Goal: Use online tool/utility: Utilize a website feature to perform a specific function

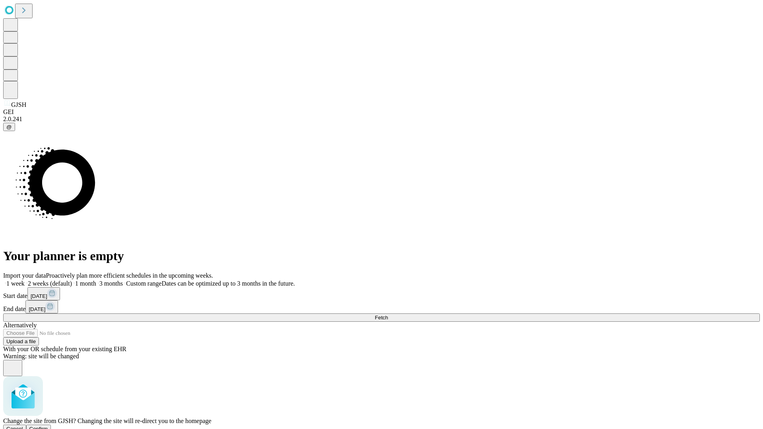
click at [48, 426] on span "Confirm" at bounding box center [38, 429] width 19 height 6
click at [96, 280] on label "1 month" at bounding box center [84, 283] width 24 height 7
click at [388, 315] on span "Fetch" at bounding box center [381, 318] width 13 height 6
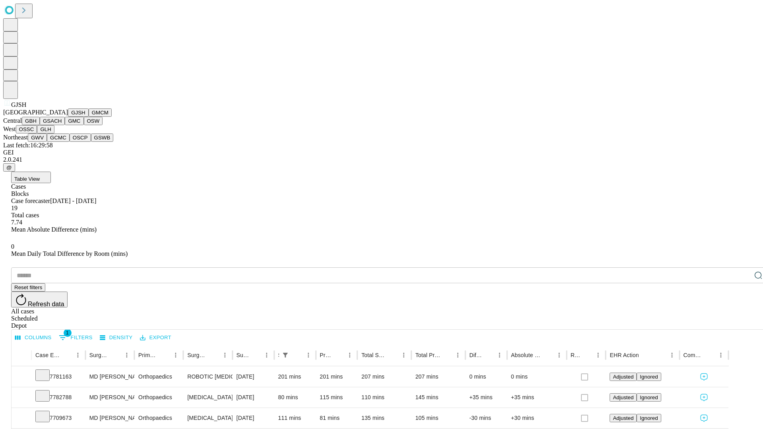
click at [89, 117] on button "GMCM" at bounding box center [100, 113] width 23 height 8
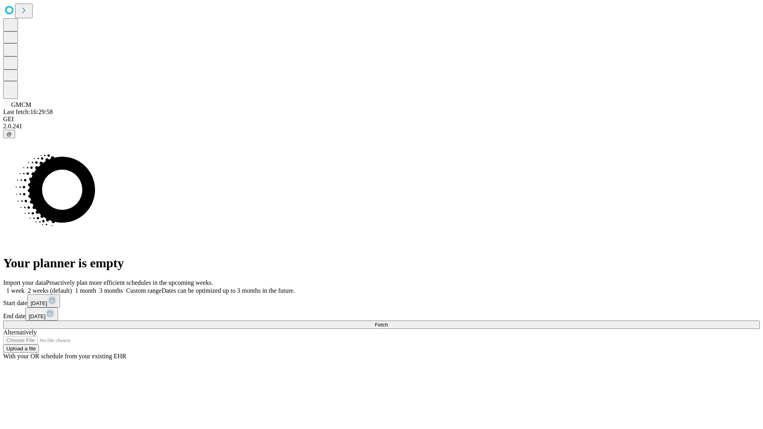
click at [96, 287] on label "1 month" at bounding box center [84, 290] width 24 height 7
click at [388, 322] on span "Fetch" at bounding box center [381, 325] width 13 height 6
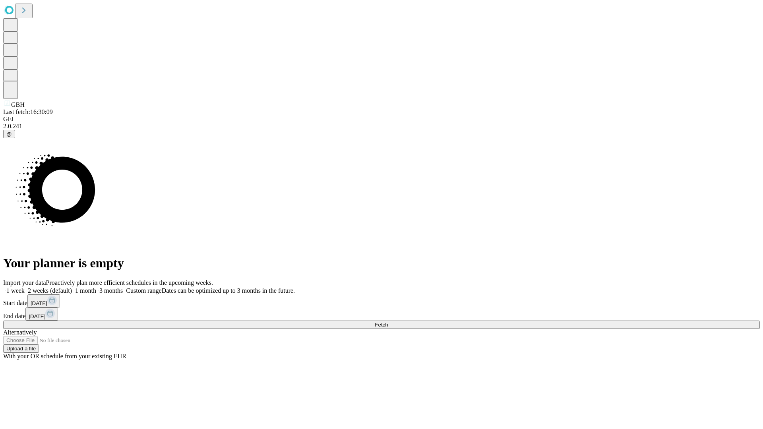
click at [96, 287] on label "1 month" at bounding box center [84, 290] width 24 height 7
click at [388, 322] on span "Fetch" at bounding box center [381, 325] width 13 height 6
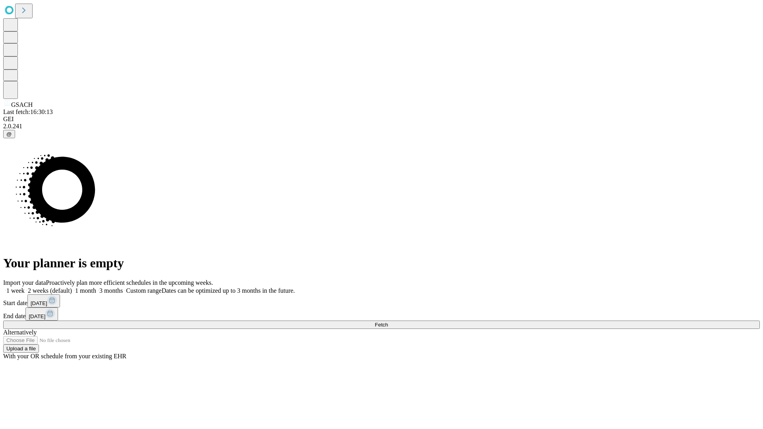
click at [96, 287] on label "1 month" at bounding box center [84, 290] width 24 height 7
click at [388, 322] on span "Fetch" at bounding box center [381, 325] width 13 height 6
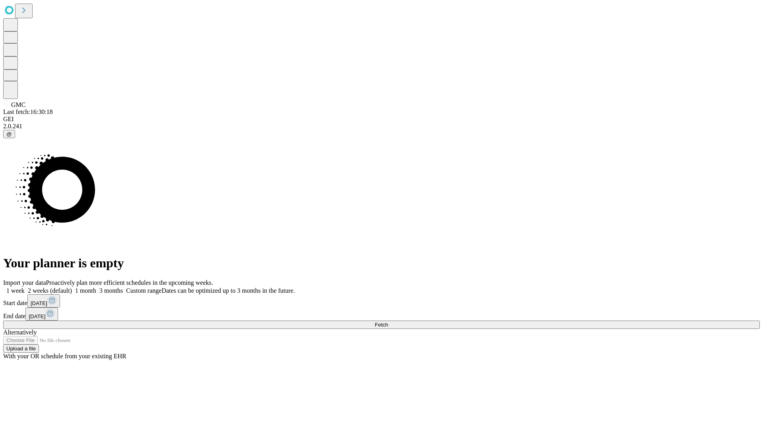
click at [388, 322] on span "Fetch" at bounding box center [381, 325] width 13 height 6
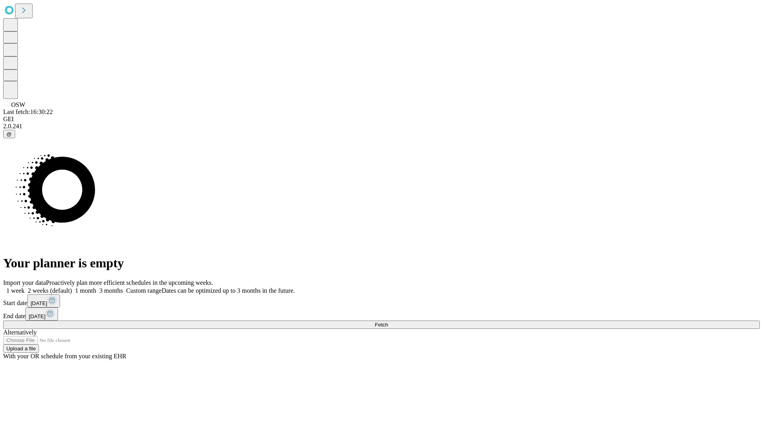
click at [96, 287] on label "1 month" at bounding box center [84, 290] width 24 height 7
click at [388, 322] on span "Fetch" at bounding box center [381, 325] width 13 height 6
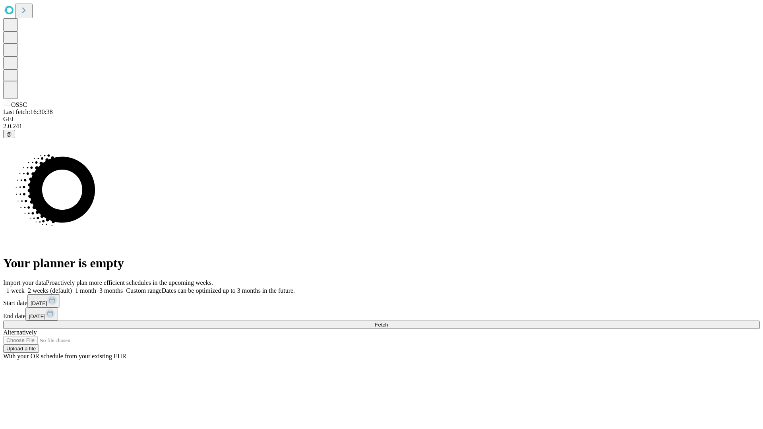
click at [96, 287] on label "1 month" at bounding box center [84, 290] width 24 height 7
click at [388, 322] on span "Fetch" at bounding box center [381, 325] width 13 height 6
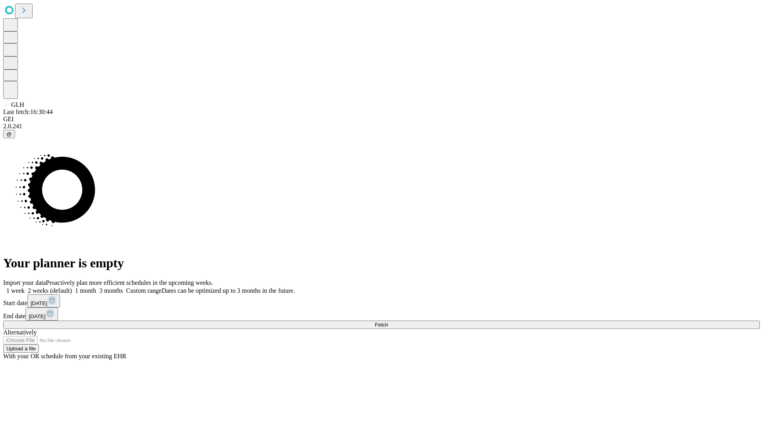
click at [96, 287] on label "1 month" at bounding box center [84, 290] width 24 height 7
click at [388, 322] on span "Fetch" at bounding box center [381, 325] width 13 height 6
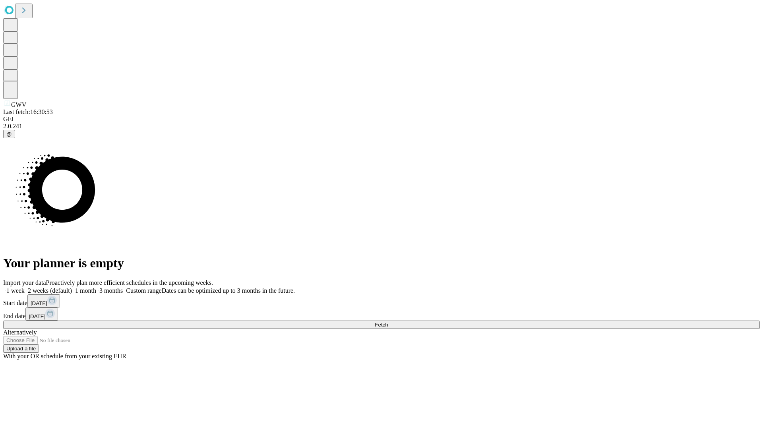
click at [96, 287] on label "1 month" at bounding box center [84, 290] width 24 height 7
click at [388, 322] on span "Fetch" at bounding box center [381, 325] width 13 height 6
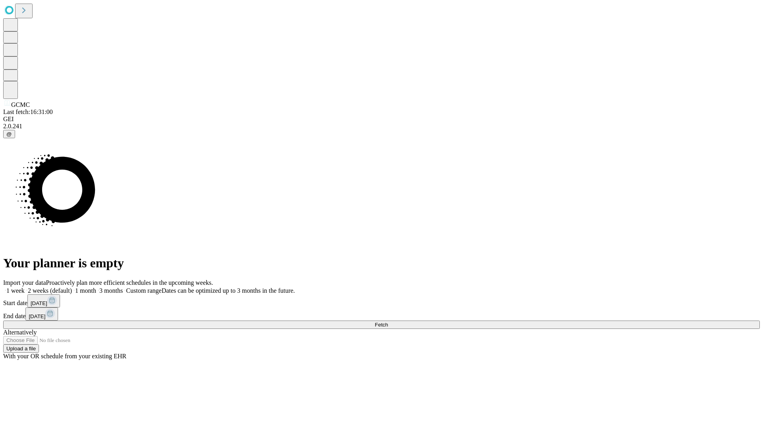
click at [96, 287] on label "1 month" at bounding box center [84, 290] width 24 height 7
click at [388, 322] on span "Fetch" at bounding box center [381, 325] width 13 height 6
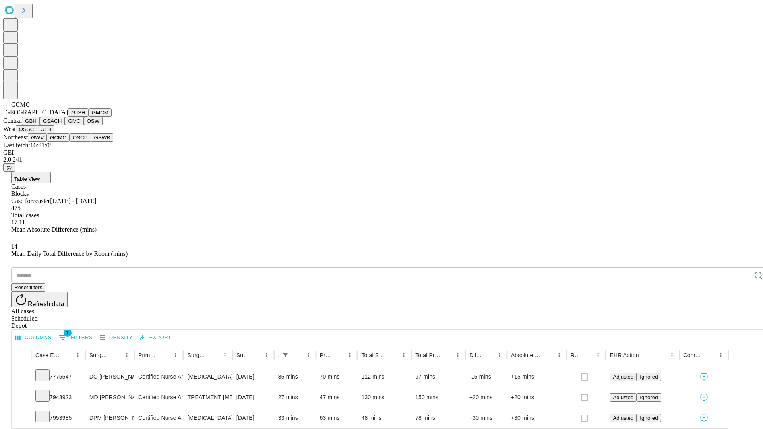
click at [70, 142] on button "OSCP" at bounding box center [80, 138] width 21 height 8
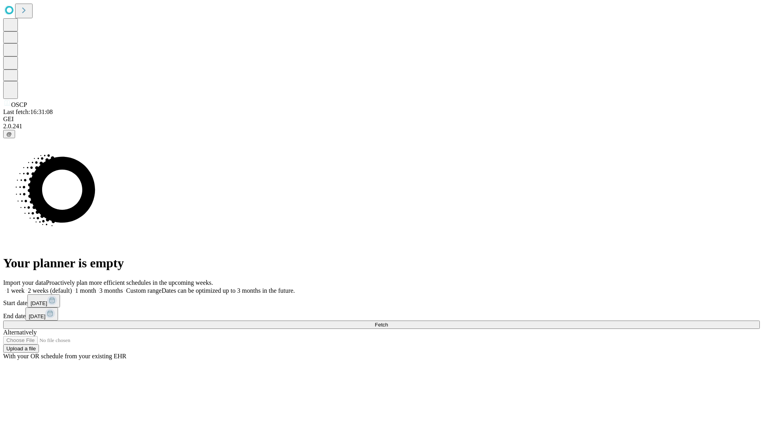
click at [96, 287] on label "1 month" at bounding box center [84, 290] width 24 height 7
click at [388, 322] on span "Fetch" at bounding box center [381, 325] width 13 height 6
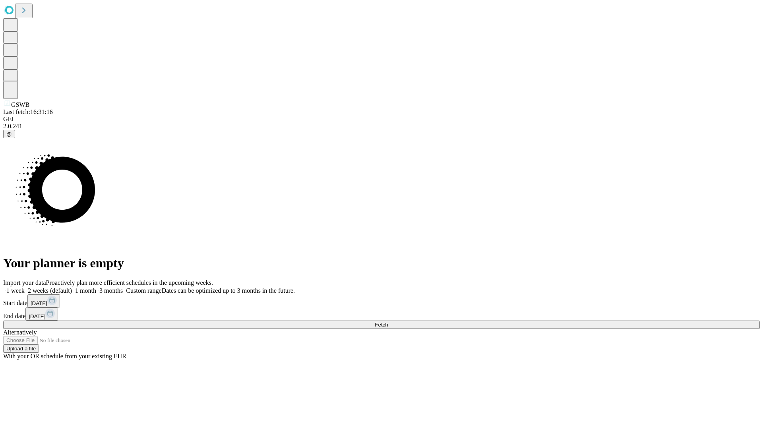
click at [388, 322] on span "Fetch" at bounding box center [381, 325] width 13 height 6
